Goal: Task Accomplishment & Management: Use online tool/utility

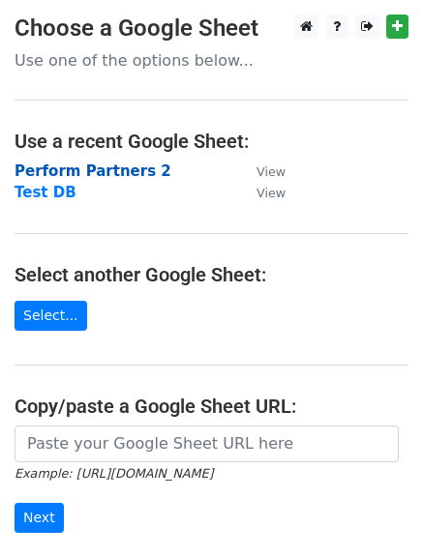
click at [108, 171] on strong "Perform Partners 2" at bounding box center [93, 170] width 157 height 17
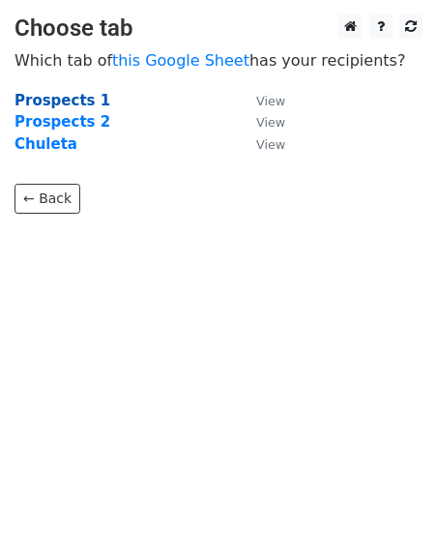
click at [61, 102] on strong "Prospects 1" at bounding box center [63, 100] width 96 height 17
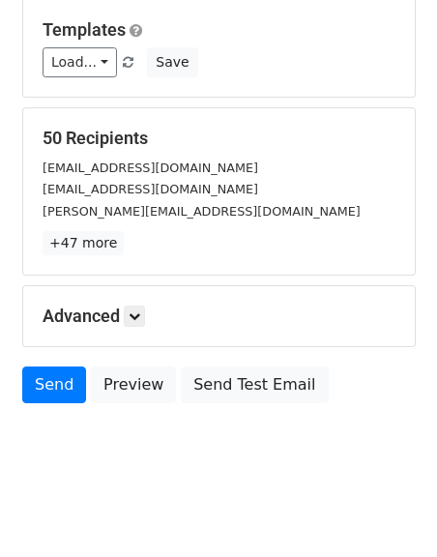
scroll to position [193, 0]
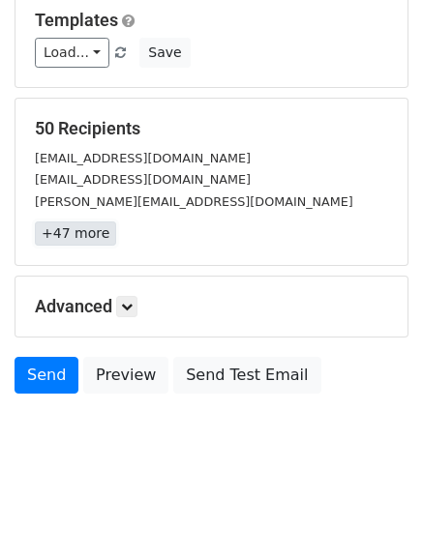
click at [77, 235] on link "+47 more" at bounding box center [75, 233] width 81 height 24
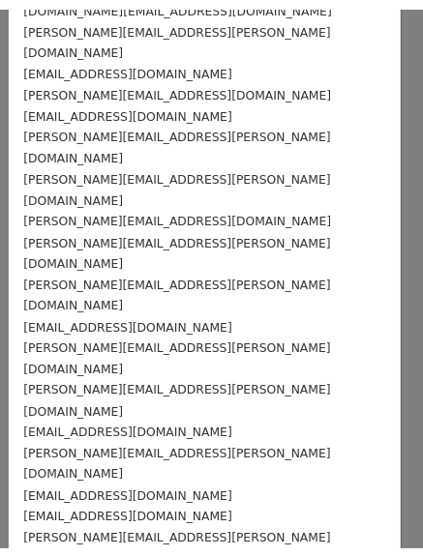
scroll to position [706, 0]
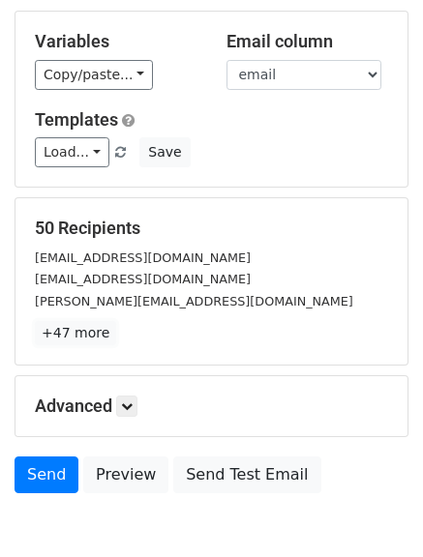
scroll to position [0, 0]
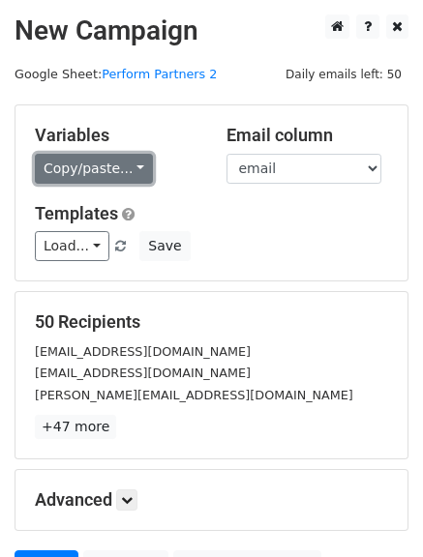
click at [127, 175] on link "Copy/paste..." at bounding box center [94, 169] width 118 height 30
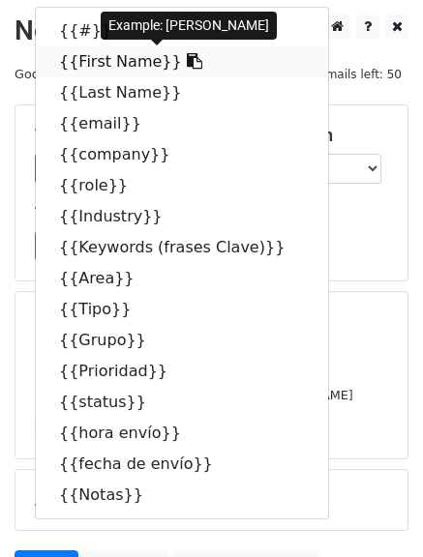
click at [187, 62] on icon at bounding box center [194, 60] width 15 height 15
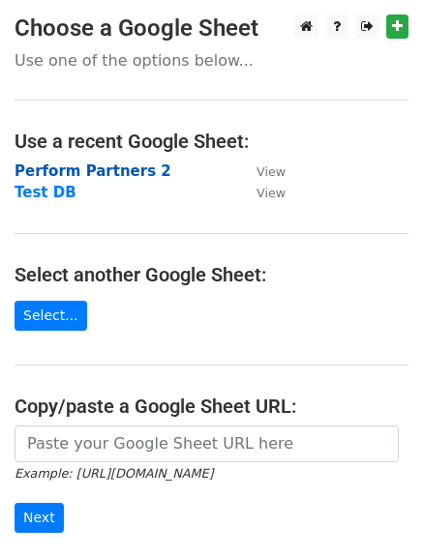
click at [103, 173] on strong "Perform Partners 2" at bounding box center [93, 170] width 157 height 17
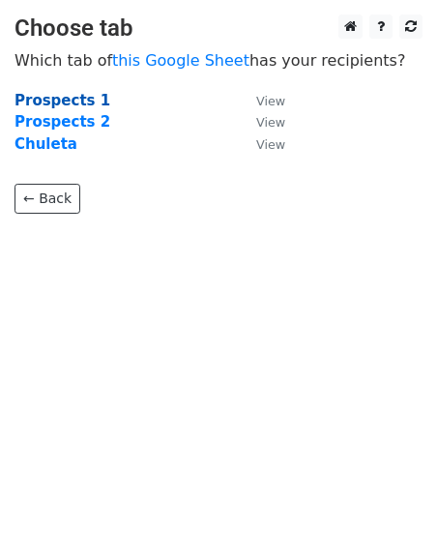
click at [66, 100] on strong "Prospects 1" at bounding box center [63, 100] width 96 height 17
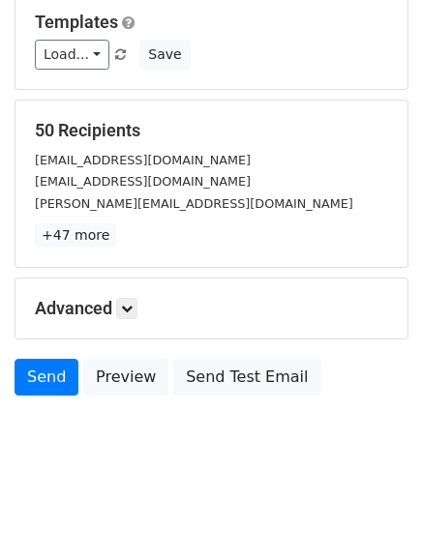
scroll to position [193, 0]
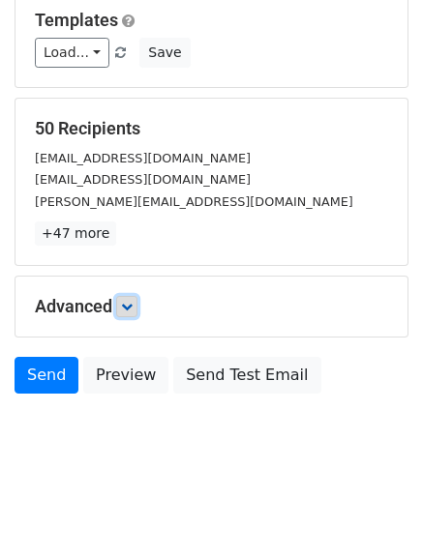
click at [130, 307] on icon at bounding box center [127, 307] width 12 height 12
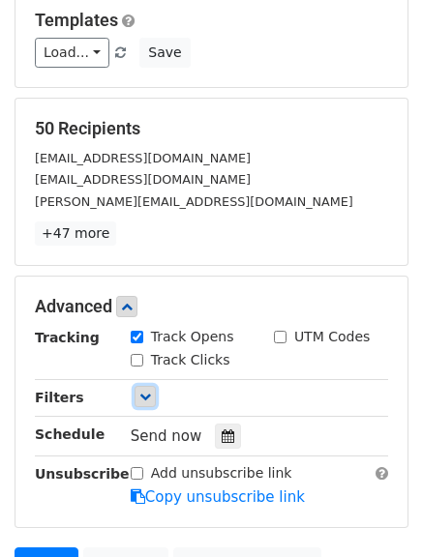
click at [146, 395] on icon at bounding box center [145, 397] width 12 height 12
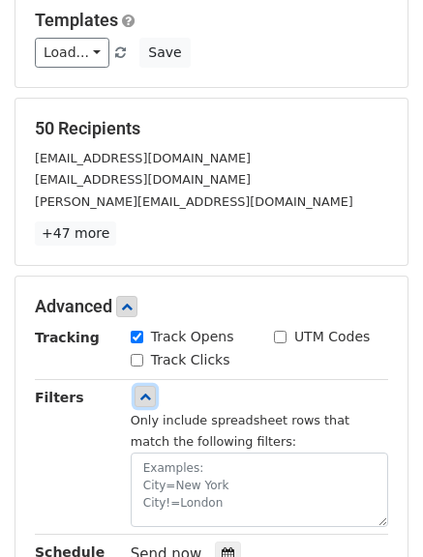
click at [140, 398] on icon at bounding box center [145, 397] width 12 height 12
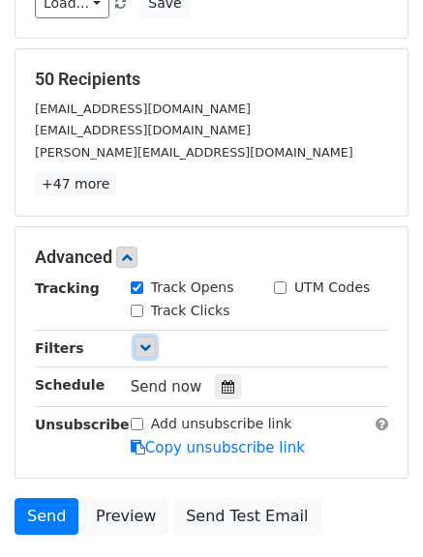
scroll to position [290, 0]
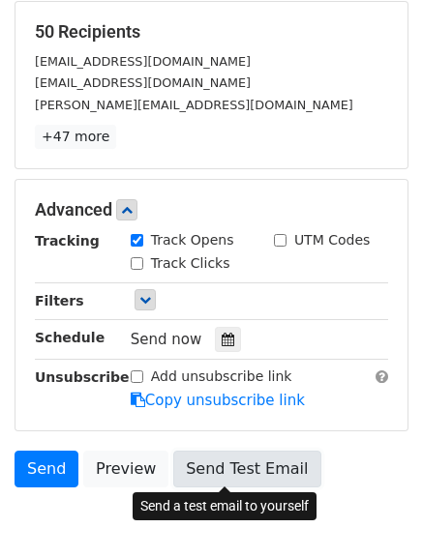
click at [249, 465] on link "Send Test Email" at bounding box center [246, 469] width 147 height 37
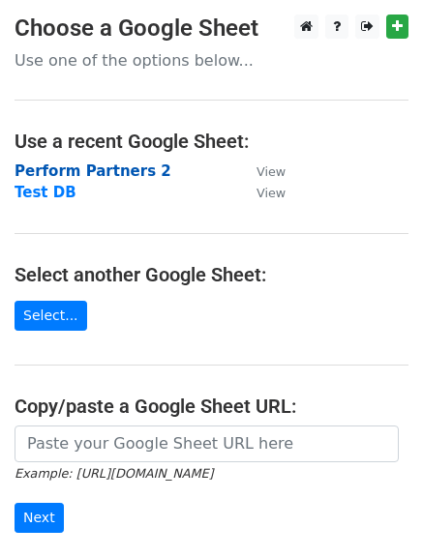
click at [96, 168] on strong "Perform Partners 2" at bounding box center [93, 170] width 157 height 17
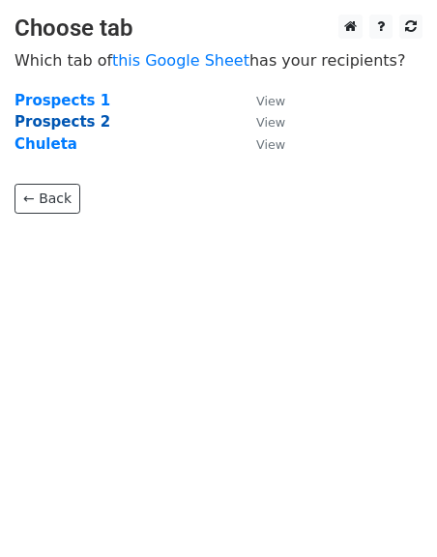
click at [68, 124] on strong "Prospects 2" at bounding box center [63, 121] width 96 height 17
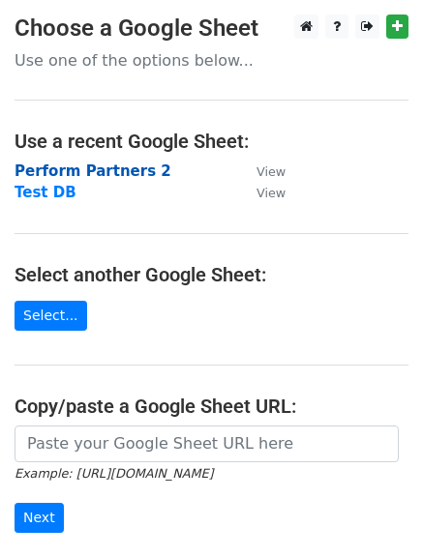
click at [58, 171] on strong "Perform Partners 2" at bounding box center [93, 170] width 157 height 17
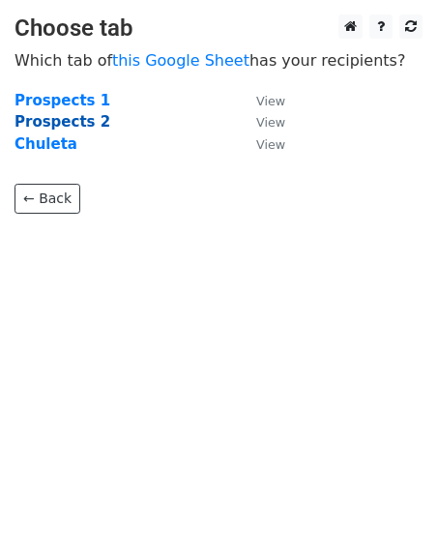
click at [76, 121] on strong "Prospects 2" at bounding box center [63, 121] width 96 height 17
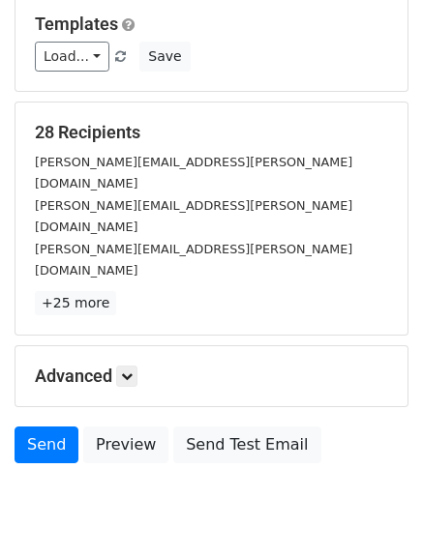
scroll to position [193, 0]
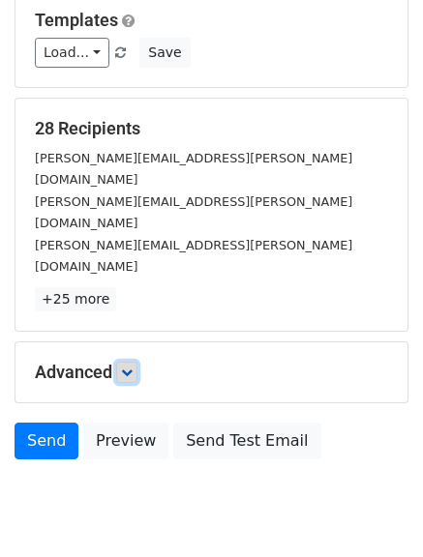
click at [133, 367] on icon at bounding box center [127, 373] width 12 height 12
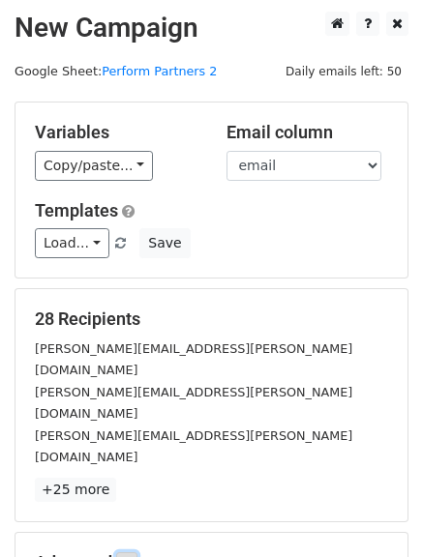
scroll to position [0, 0]
